Goal: Entertainment & Leisure: Consume media (video, audio)

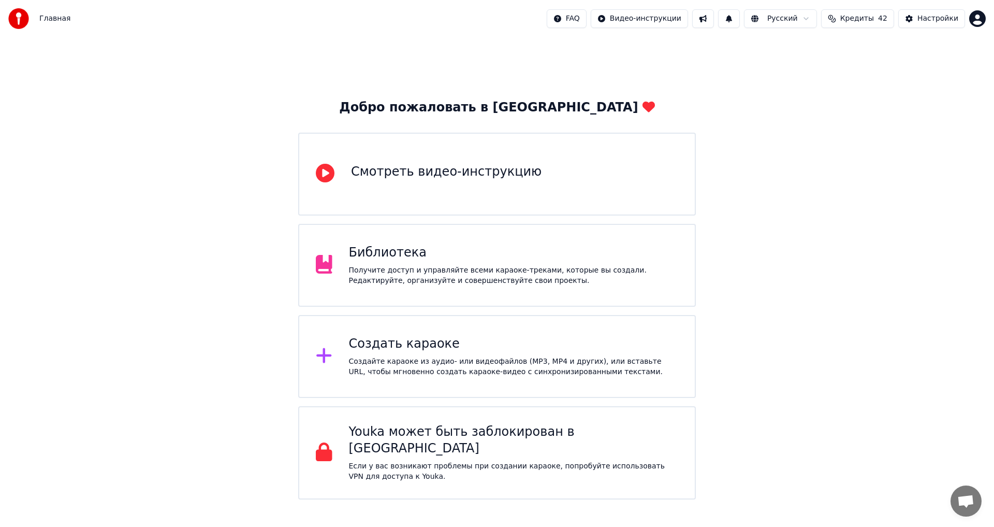
click at [375, 239] on div "Библиотека Получите доступ и управляйте всеми караоке-треками, которые вы созда…" at bounding box center [497, 265] width 398 height 83
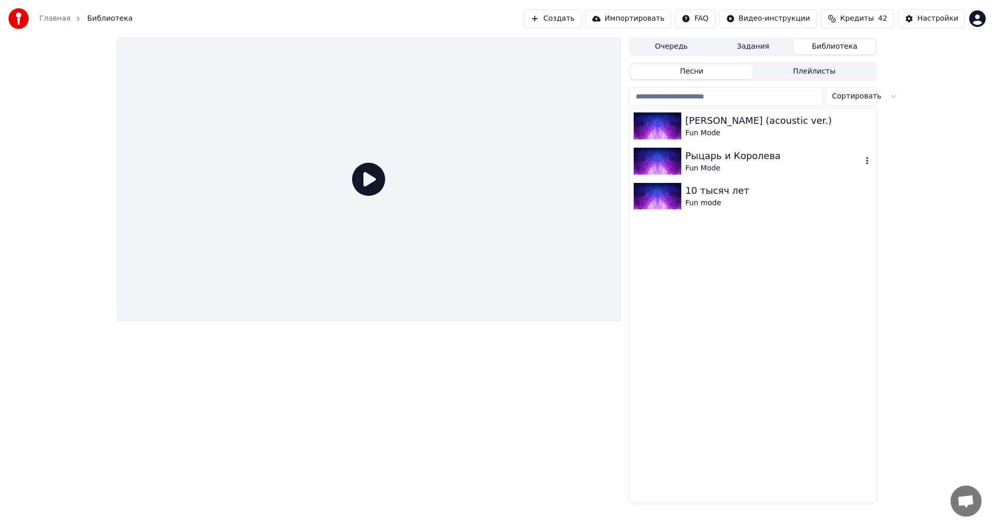
click at [741, 155] on div "Рыцарь и Королева" at bounding box center [774, 156] width 177 height 15
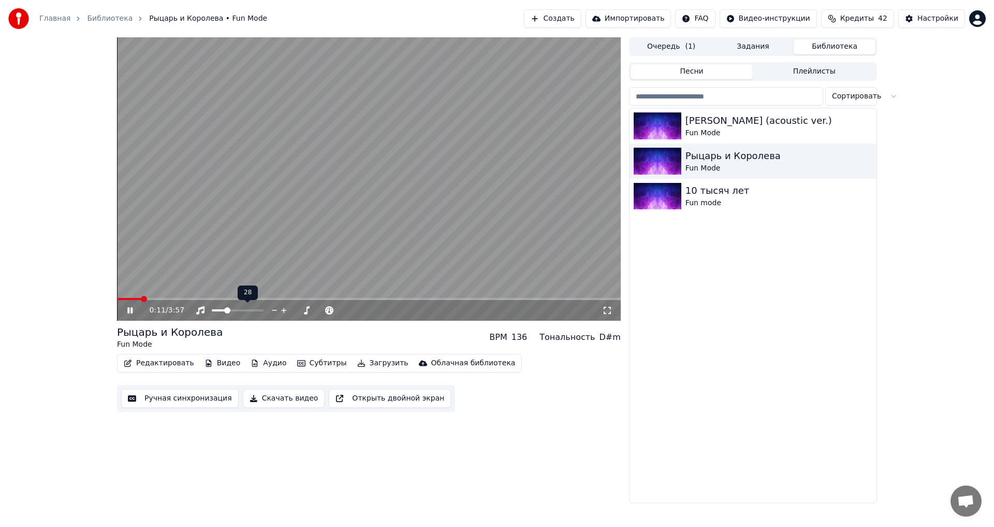
click at [227, 309] on span at bounding box center [227, 310] width 6 height 6
click at [151, 301] on span at bounding box center [154, 299] width 6 height 6
click at [224, 309] on span at bounding box center [225, 310] width 6 height 6
